Goal: Transaction & Acquisition: Purchase product/service

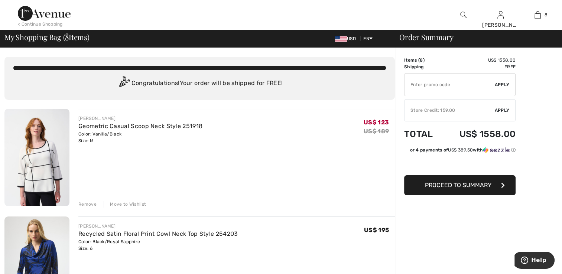
scroll to position [74, 0]
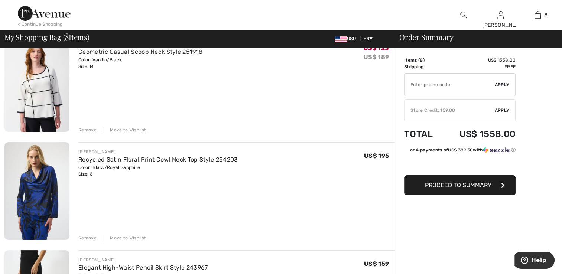
click at [85, 239] on div "Remove" at bounding box center [87, 238] width 18 height 7
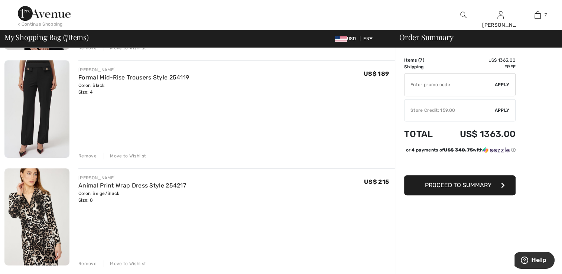
scroll to position [520, 0]
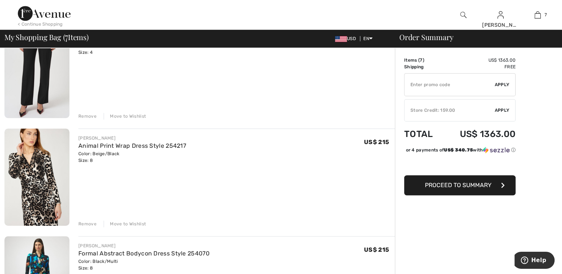
click at [84, 224] on div "Remove" at bounding box center [87, 224] width 18 height 7
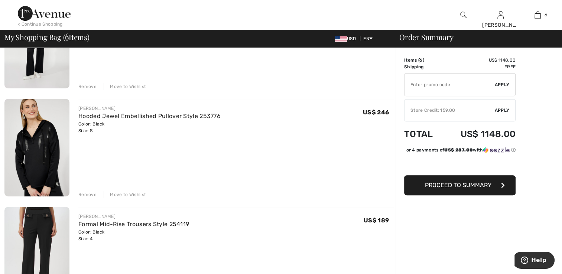
scroll to position [334, 0]
click at [87, 194] on div "Remove" at bounding box center [87, 194] width 18 height 7
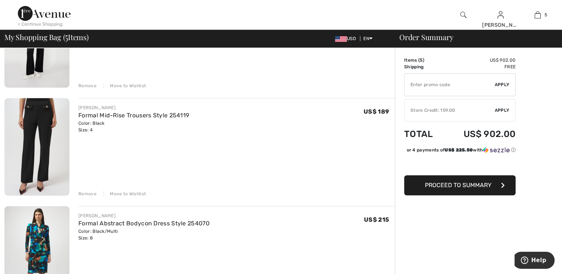
click at [92, 87] on div "Remove" at bounding box center [87, 85] width 18 height 7
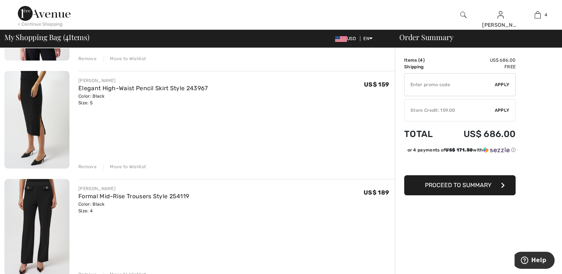
scroll to position [74, 0]
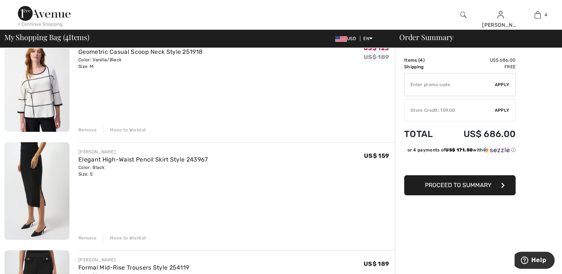
click at [455, 184] on span "Proceed to Summary" at bounding box center [458, 185] width 66 height 7
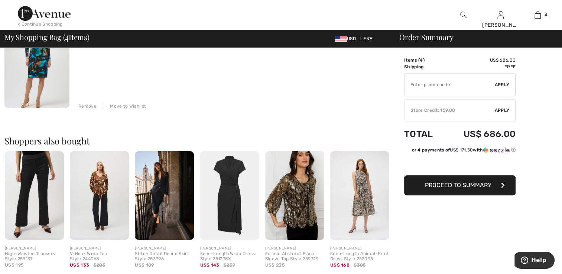
scroll to position [483, 0]
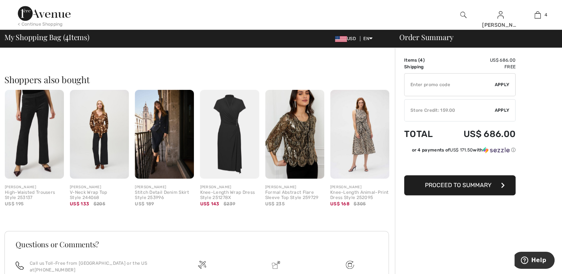
click at [465, 185] on span "Proceed to Summary" at bounding box center [458, 185] width 66 height 7
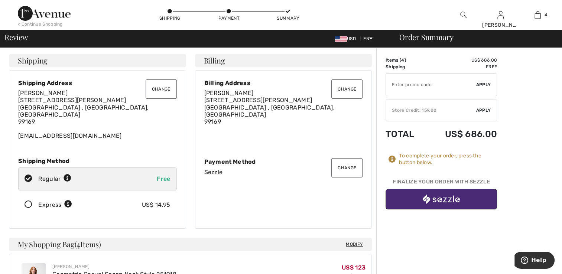
click at [344, 164] on button "Change" at bounding box center [346, 167] width 31 height 19
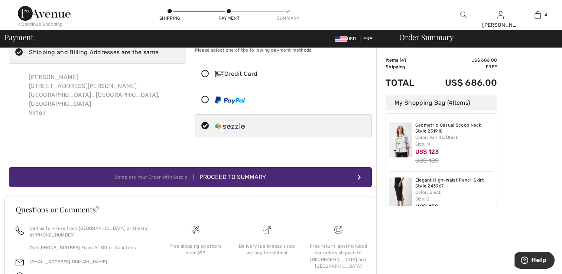
click at [205, 75] on icon at bounding box center [205, 74] width 20 height 8
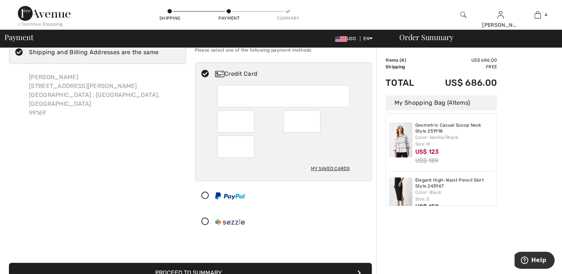
click at [321, 168] on div "My Saved Cards" at bounding box center [329, 168] width 39 height 13
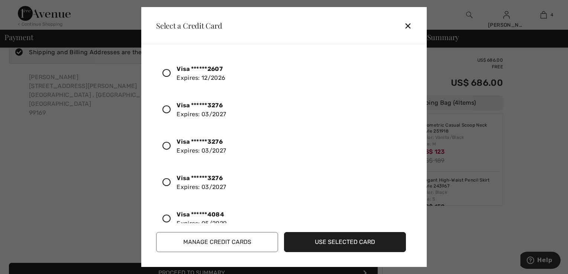
scroll to position [201, 0]
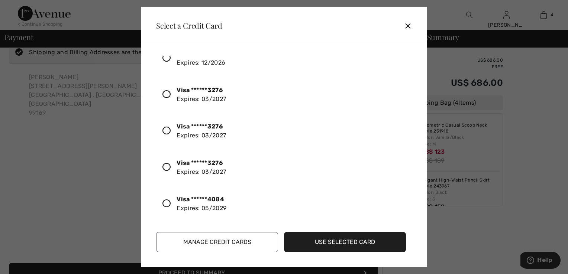
click at [169, 202] on icon at bounding box center [166, 203] width 8 height 8
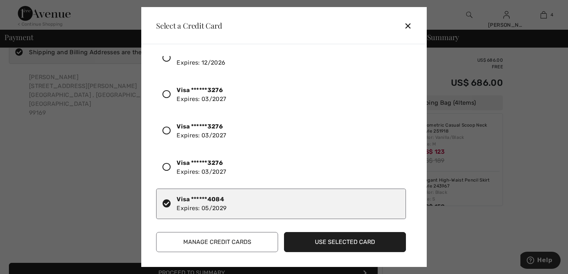
click at [345, 244] on button "Use Selected Card" at bounding box center [345, 242] width 122 height 20
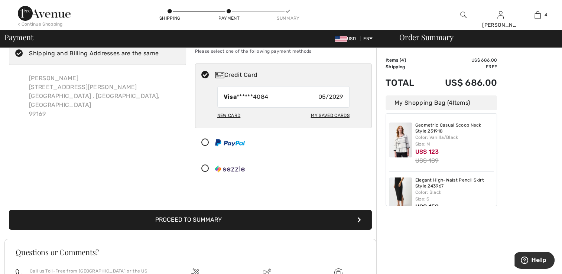
scroll to position [37, 0]
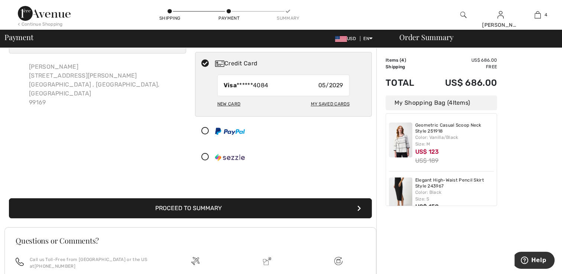
click at [183, 206] on button "Proceed to Summary" at bounding box center [190, 208] width 363 height 20
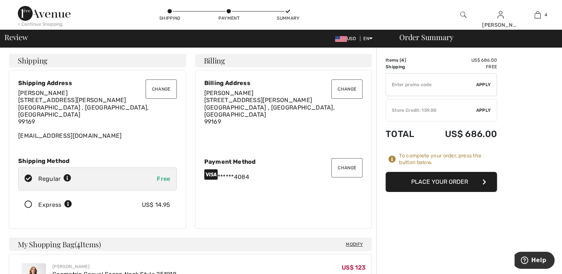
click at [447, 182] on button "Place Your Order" at bounding box center [441, 182] width 111 height 20
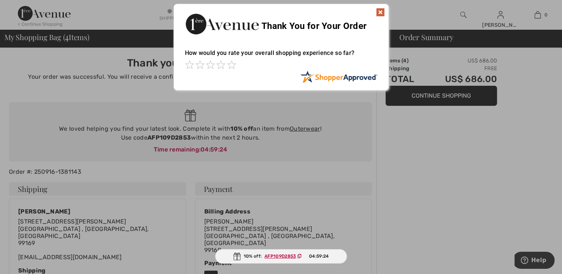
click at [378, 9] on img at bounding box center [380, 12] width 9 height 9
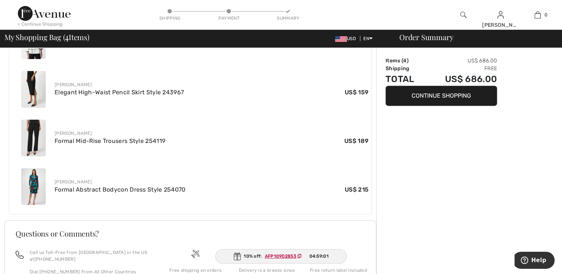
scroll to position [292, 0]
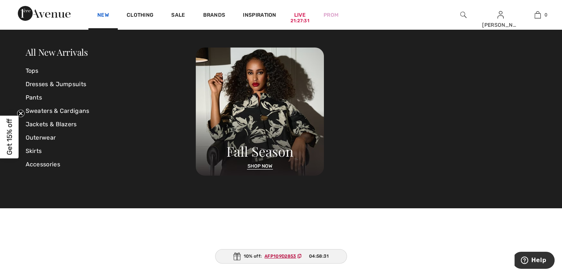
click at [104, 16] on link "New" at bounding box center [103, 16] width 12 height 8
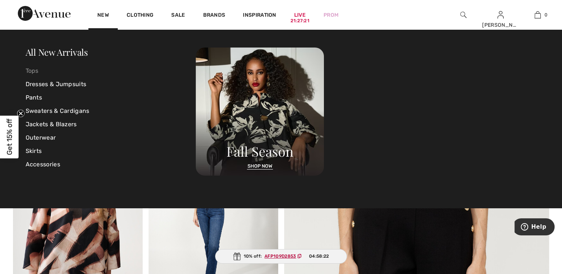
click at [31, 71] on link "Tops" at bounding box center [111, 70] width 170 height 13
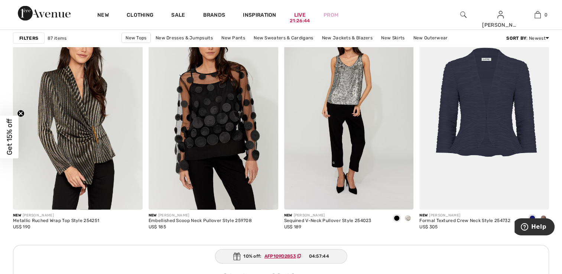
scroll to position [1560, 0]
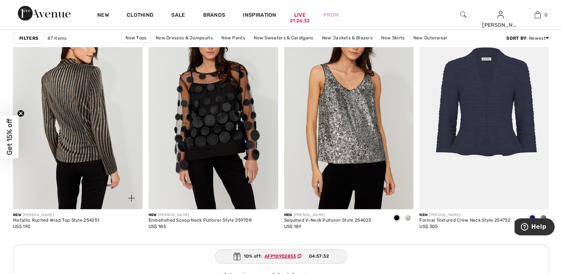
click at [74, 199] on img at bounding box center [78, 112] width 130 height 194
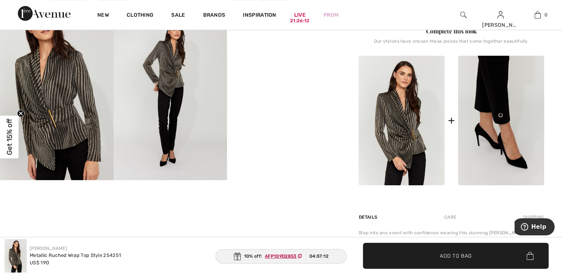
scroll to position [297, 0]
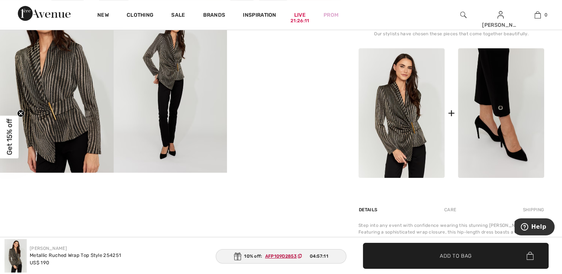
click at [500, 157] on img at bounding box center [501, 113] width 86 height 130
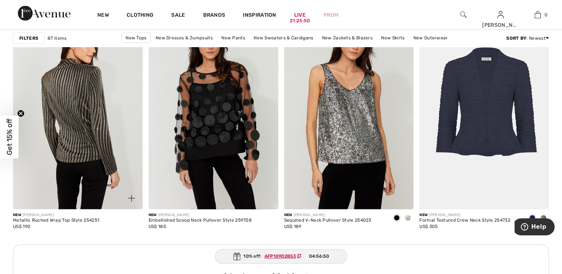
click at [64, 205] on img at bounding box center [78, 112] width 130 height 194
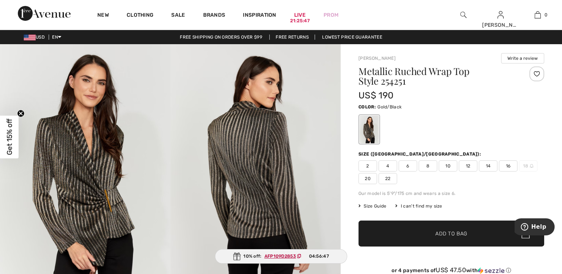
click at [428, 164] on span "8" at bounding box center [428, 165] width 19 height 11
click at [455, 231] on span "Add to Bag" at bounding box center [451, 234] width 32 height 8
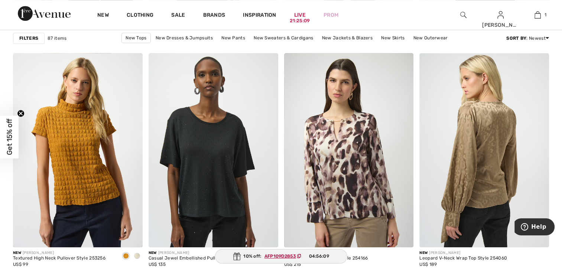
scroll to position [3343, 0]
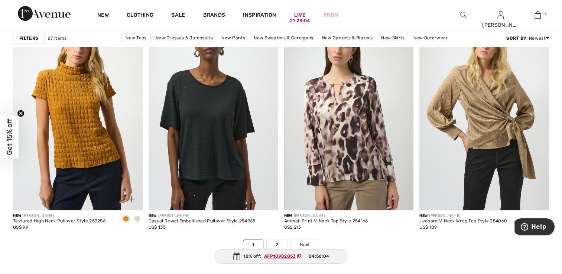
click at [140, 218] on div at bounding box center [136, 219] width 11 height 12
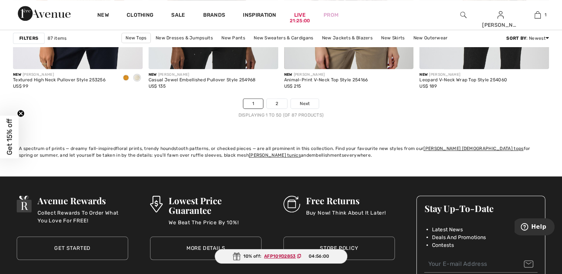
scroll to position [3417, 0]
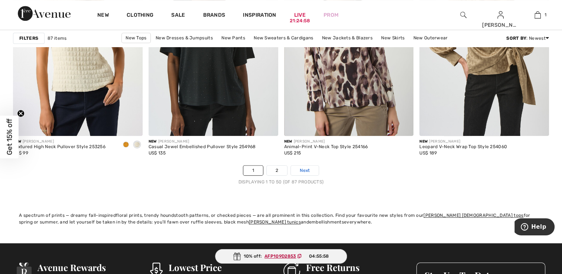
click at [303, 170] on span "Next" at bounding box center [305, 170] width 10 height 7
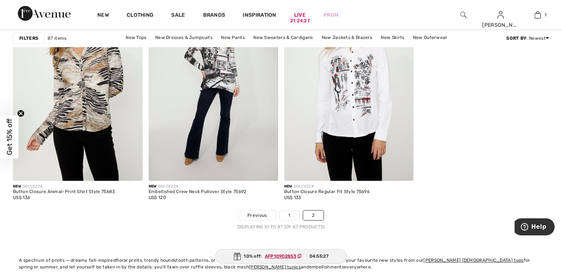
scroll to position [2637, 0]
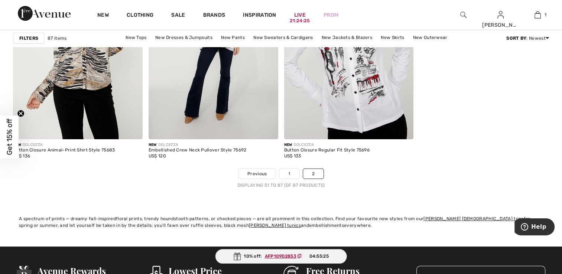
click at [290, 173] on link "1" at bounding box center [289, 174] width 20 height 10
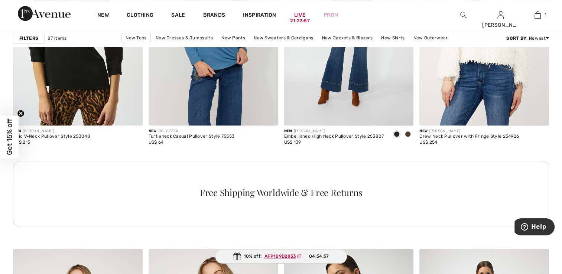
scroll to position [817, 0]
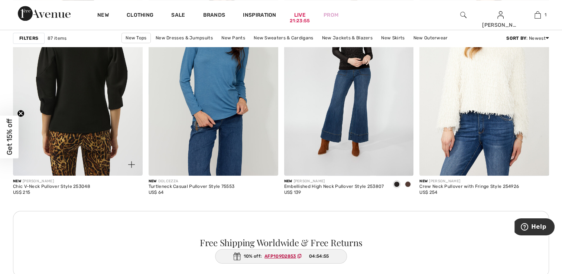
click at [86, 161] on img at bounding box center [78, 78] width 130 height 194
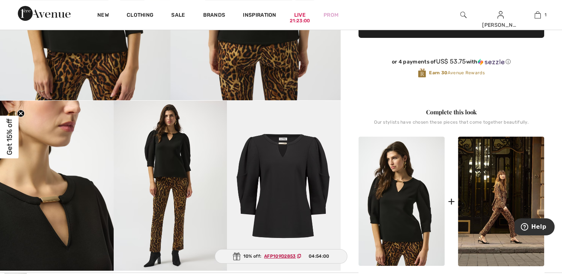
scroll to position [223, 0]
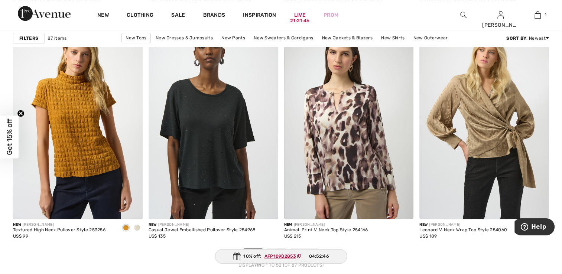
scroll to position [3305, 0]
